Goal: Transaction & Acquisition: Purchase product/service

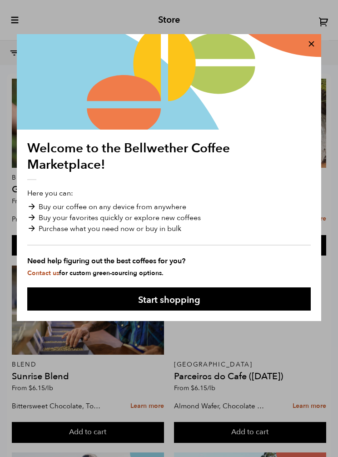
click at [311, 42] on button at bounding box center [312, 44] width 24 height 24
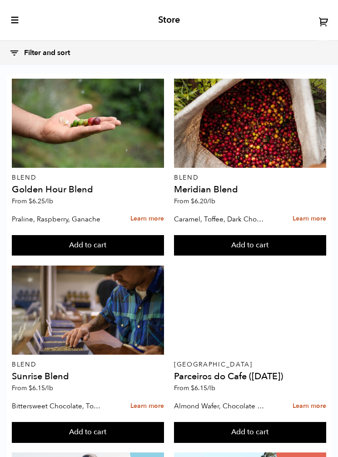
click at [17, 55] on icon at bounding box center [14, 53] width 10 height 10
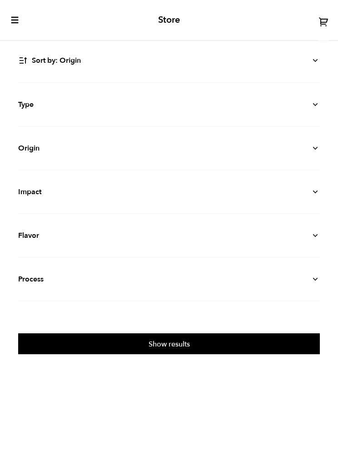
click at [320, 100] on icon at bounding box center [315, 104] width 9 height 9
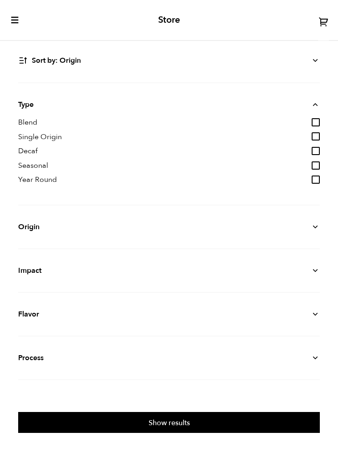
click at [319, 149] on input "Decaf" at bounding box center [316, 151] width 8 height 8
checkbox input "true"
click at [312, 125] on input "Blend" at bounding box center [316, 122] width 8 height 8
checkbox input "true"
click at [319, 134] on input "Single Origin" at bounding box center [316, 136] width 8 height 8
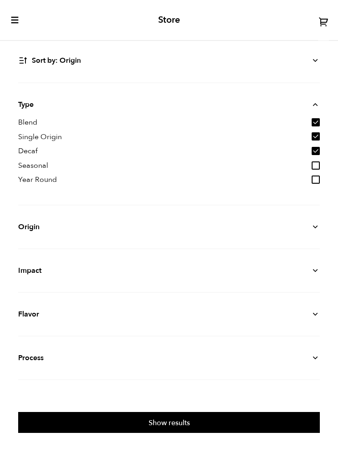
click at [318, 134] on input "Single Origin" at bounding box center [316, 136] width 8 height 8
checkbox input "false"
click at [317, 121] on input "Blend" at bounding box center [316, 122] width 8 height 8
checkbox input "false"
click at [320, 223] on icon at bounding box center [315, 226] width 9 height 9
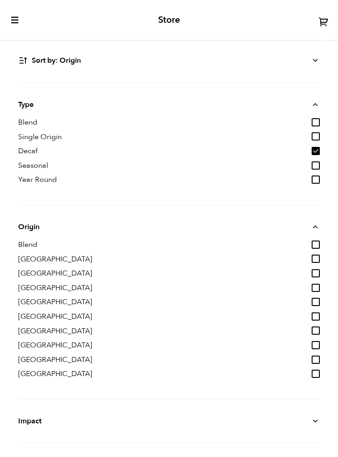
click at [320, 241] on input "Blend" at bounding box center [316, 245] width 8 height 8
checkbox input "true"
click at [316, 257] on input "[GEOGRAPHIC_DATA]" at bounding box center [316, 259] width 8 height 8
checkbox input "true"
click at [319, 269] on input "[GEOGRAPHIC_DATA]" at bounding box center [316, 273] width 8 height 8
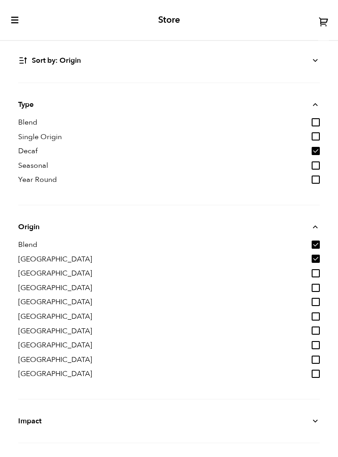
checkbox input "true"
click at [320, 284] on input "[GEOGRAPHIC_DATA]" at bounding box center [316, 288] width 8 height 8
checkbox input "true"
click at [318, 298] on input "[GEOGRAPHIC_DATA]" at bounding box center [316, 302] width 8 height 8
checkbox input "true"
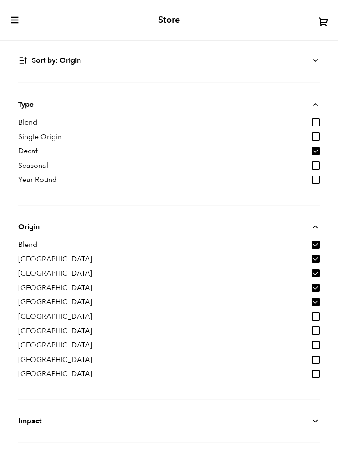
click at [318, 312] on input "[GEOGRAPHIC_DATA]" at bounding box center [316, 316] width 8 height 8
checkbox input "true"
click at [317, 327] on input "[GEOGRAPHIC_DATA]" at bounding box center [316, 331] width 8 height 8
checkbox input "true"
click at [315, 343] on input "[GEOGRAPHIC_DATA]" at bounding box center [316, 345] width 8 height 8
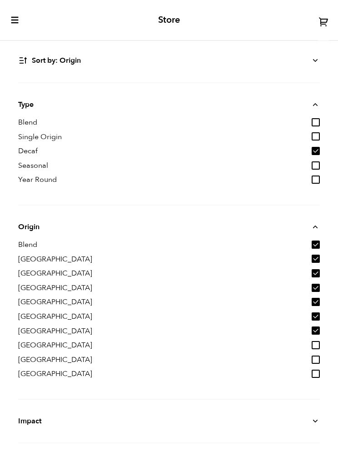
checkbox input "true"
click at [319, 356] on input "[GEOGRAPHIC_DATA]" at bounding box center [316, 360] width 8 height 8
checkbox input "true"
click at [319, 370] on input "[GEOGRAPHIC_DATA]" at bounding box center [316, 374] width 8 height 8
checkbox input "true"
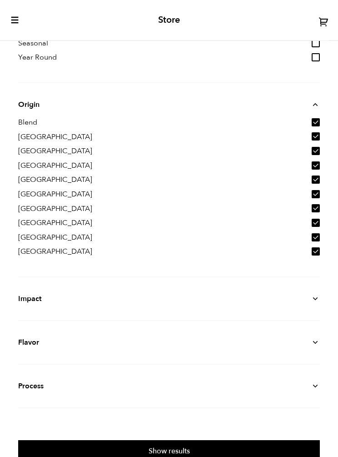
scroll to position [122, 0]
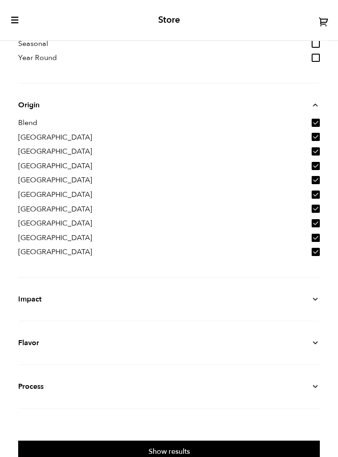
click at [316, 296] on icon at bounding box center [315, 299] width 9 height 9
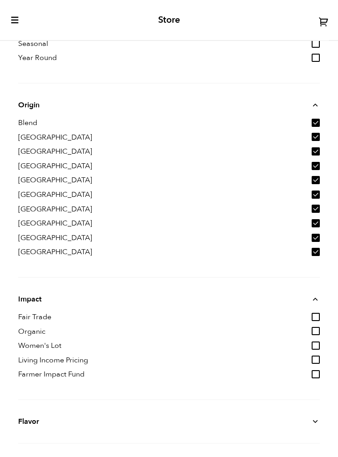
click at [317, 313] on input "Fair Trade" at bounding box center [316, 317] width 8 height 8
checkbox input "true"
click at [313, 328] on input "Organic" at bounding box center [316, 331] width 8 height 8
checkbox input "true"
click at [317, 342] on input "Women's Lot" at bounding box center [316, 346] width 8 height 8
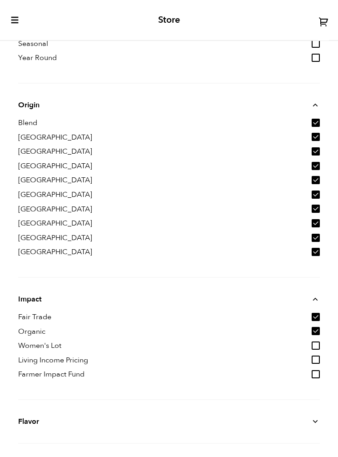
checkbox input "true"
click at [319, 357] on input "Living Income Pricing" at bounding box center [316, 360] width 8 height 8
checkbox input "true"
click at [319, 370] on input "Farmer Impact Fund" at bounding box center [316, 374] width 8 height 8
checkbox input "true"
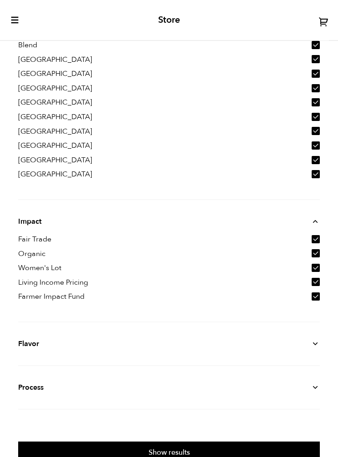
scroll to position [199, 0]
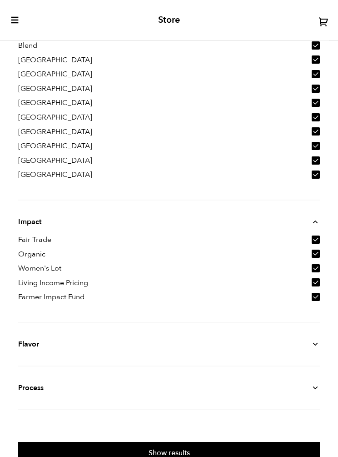
click at [317, 343] on icon at bounding box center [315, 344] width 9 height 9
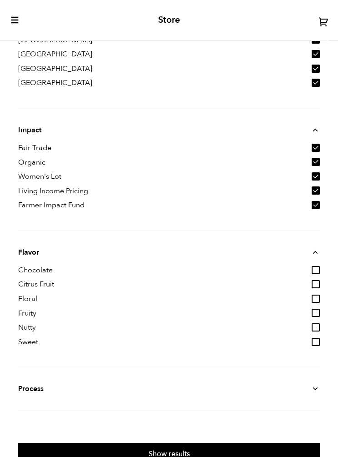
scroll to position [291, 0]
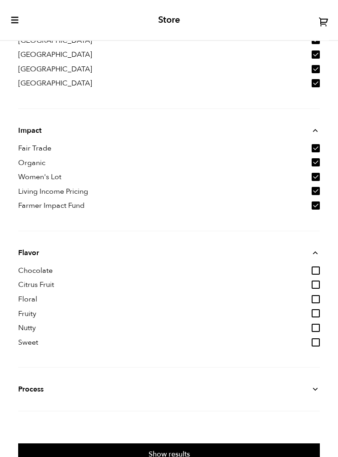
click at [315, 267] on input "Chocolate" at bounding box center [316, 271] width 8 height 8
checkbox input "true"
click at [316, 281] on input "Citrus Fruit" at bounding box center [316, 285] width 8 height 8
checkbox input "true"
click at [318, 295] on input "Floral" at bounding box center [316, 299] width 8 height 8
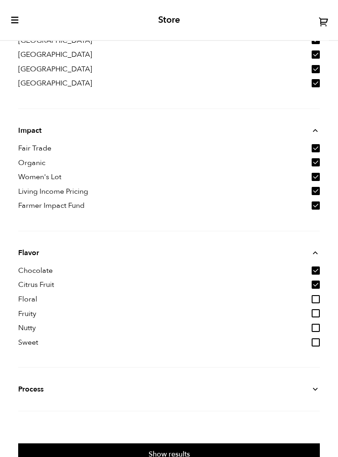
checkbox input "true"
click at [317, 309] on input "Fruity" at bounding box center [316, 313] width 8 height 8
checkbox input "true"
click at [318, 324] on input "Nutty" at bounding box center [316, 328] width 8 height 8
checkbox input "true"
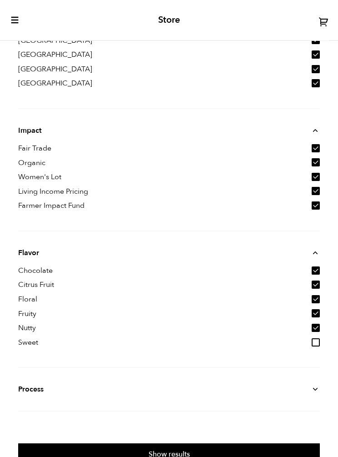
click at [318, 338] on input "Sweet" at bounding box center [316, 342] width 8 height 8
checkbox input "true"
click at [325, 377] on div "Filter and sort Sort by: Origin Sort by: Most recent Sort by: Name Sort by: Pri…" at bounding box center [169, 111] width 338 height 705
click at [318, 385] on icon at bounding box center [315, 389] width 9 height 9
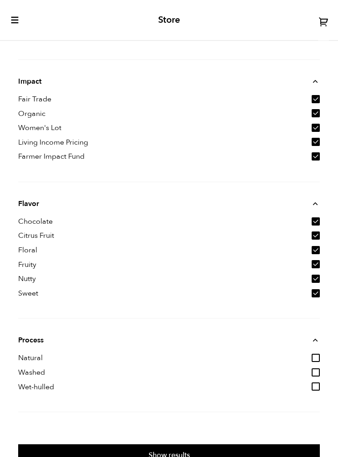
scroll to position [340, 0]
click at [322, 348] on div "Filter and sort Sort by: Origin Sort by: Most recent Sort by: Name Sort by: Pri…" at bounding box center [169, 87] width 338 height 755
click at [312, 354] on input "Natural" at bounding box center [316, 358] width 8 height 8
checkbox input "true"
click at [316, 368] on input "Washed" at bounding box center [316, 372] width 8 height 8
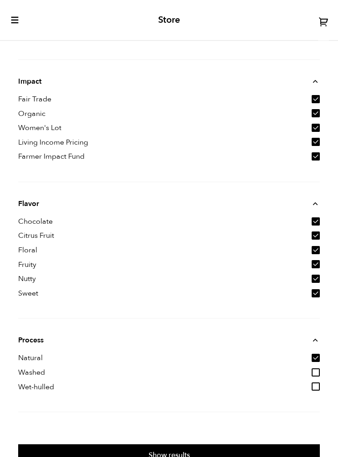
checkbox input "true"
click at [318, 383] on input "Wet-hulled" at bounding box center [316, 387] width 8 height 8
checkbox input "true"
click at [187, 448] on button "Show results" at bounding box center [169, 454] width 302 height 21
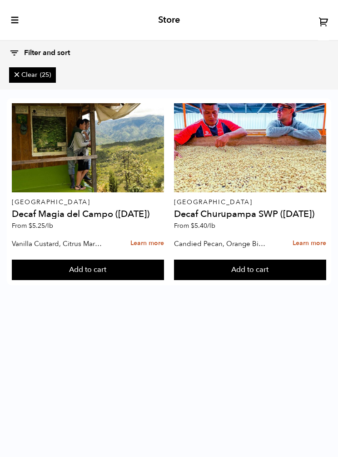
click at [115, 159] on div at bounding box center [88, 147] width 152 height 89
click at [101, 175] on div at bounding box center [88, 147] width 152 height 89
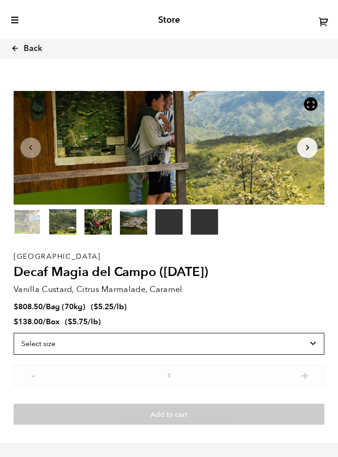
click at [311, 341] on select "Select size Bag (70kg) (154 lbs) Box (24 lbs)" at bounding box center [169, 344] width 311 height 22
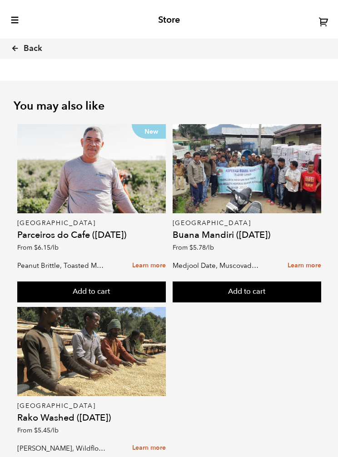
scroll to position [1262, 0]
click at [268, 175] on div at bounding box center [247, 168] width 149 height 89
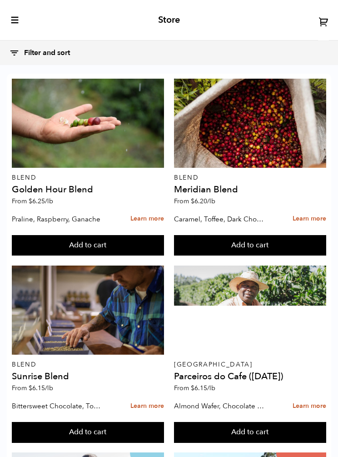
click at [60, 53] on button "Filter and sort" at bounding box center [44, 53] width 70 height 20
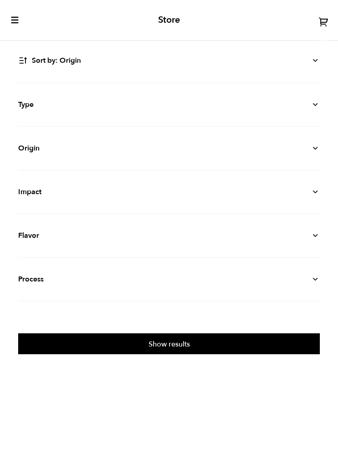
click at [312, 107] on icon at bounding box center [315, 104] width 9 height 9
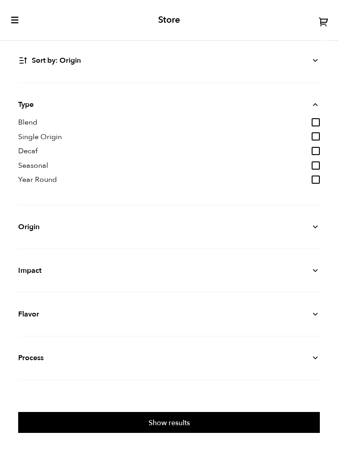
click at [318, 149] on input "Decaf" at bounding box center [316, 151] width 8 height 8
checkbox input "true"
click at [184, 418] on button "Show results" at bounding box center [169, 422] width 302 height 21
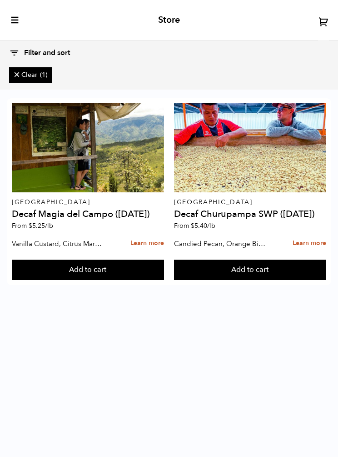
click at [286, 149] on div at bounding box center [250, 147] width 152 height 89
